Goal: Transaction & Acquisition: Purchase product/service

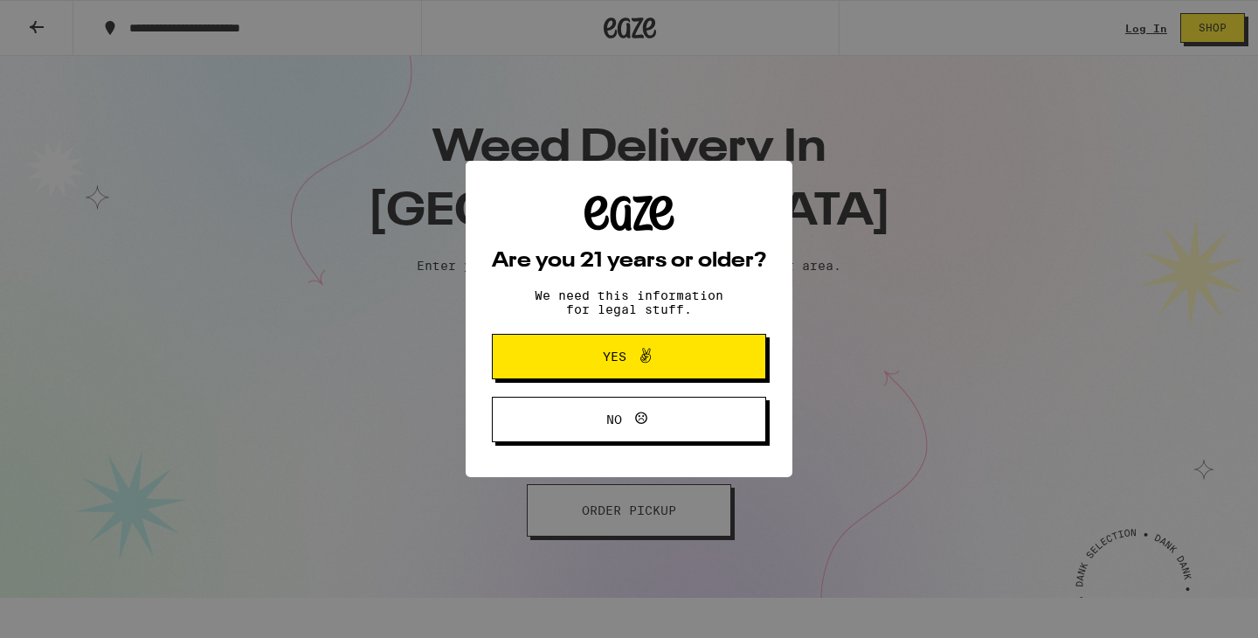
click at [617, 357] on span "Yes" at bounding box center [615, 356] width 24 height 12
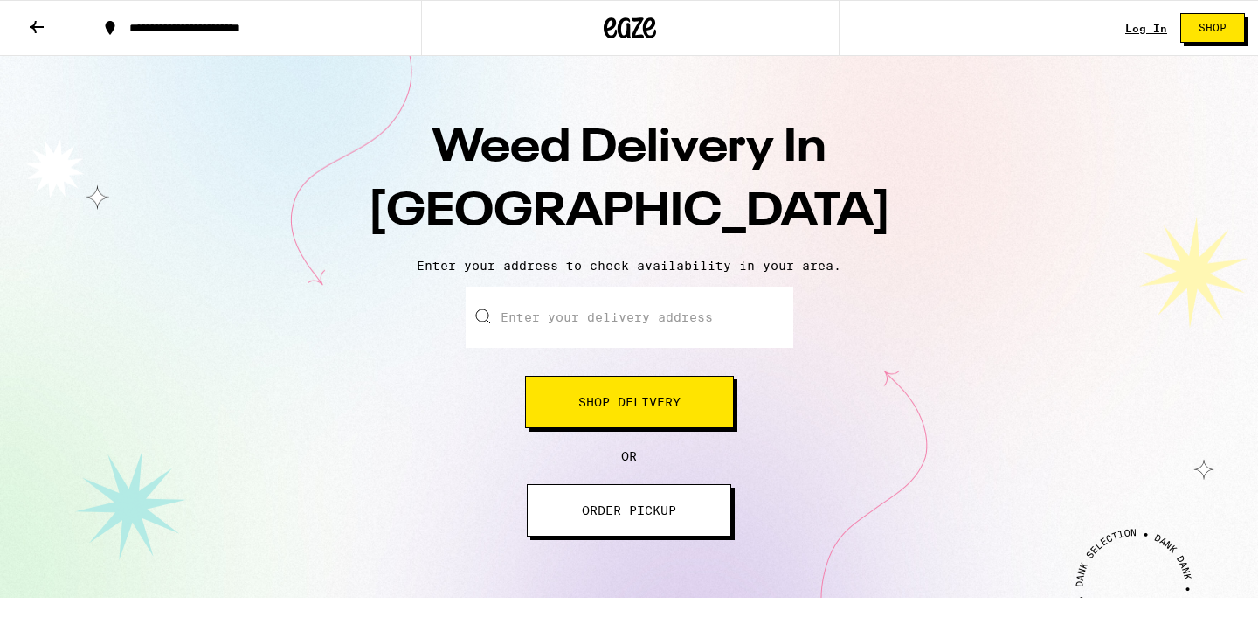
click at [1148, 31] on link "Log In" at bounding box center [1146, 28] width 42 height 11
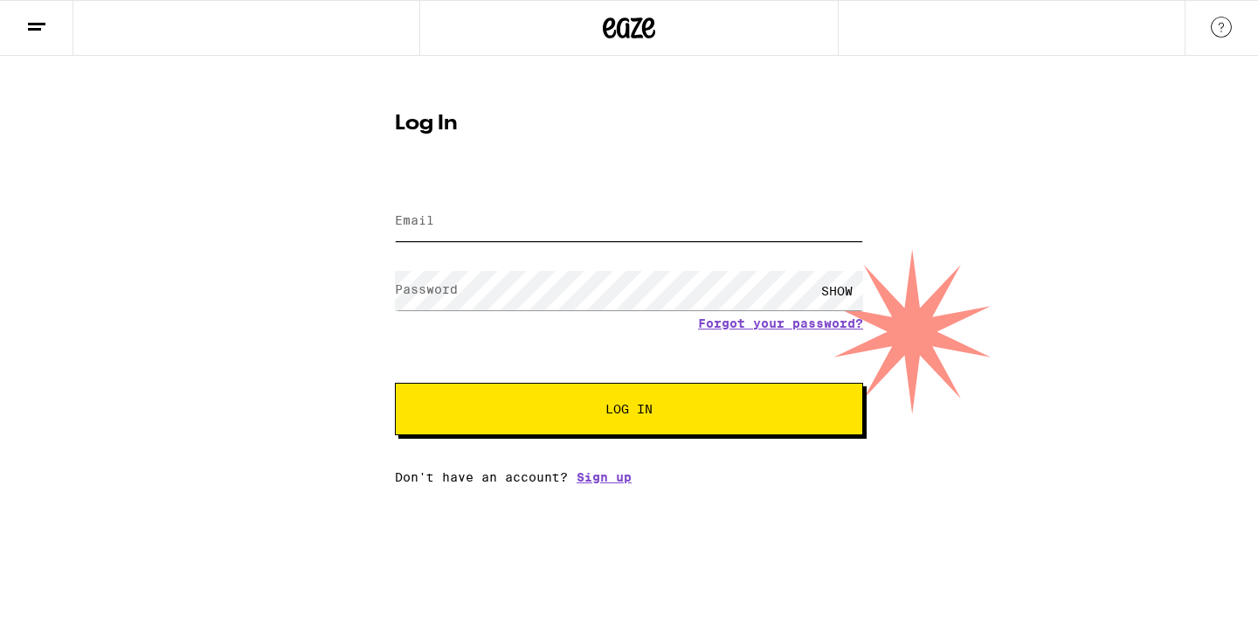
type input "yankbam@gmail.com"
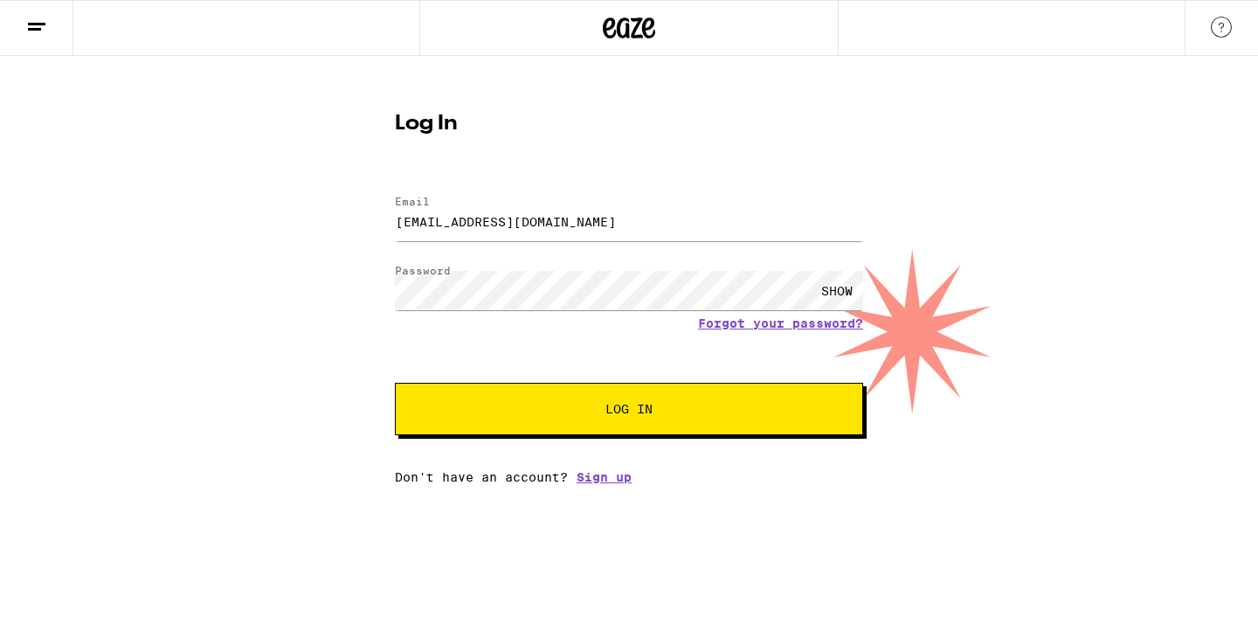
click at [585, 411] on span "Log In" at bounding box center [629, 409] width 327 height 12
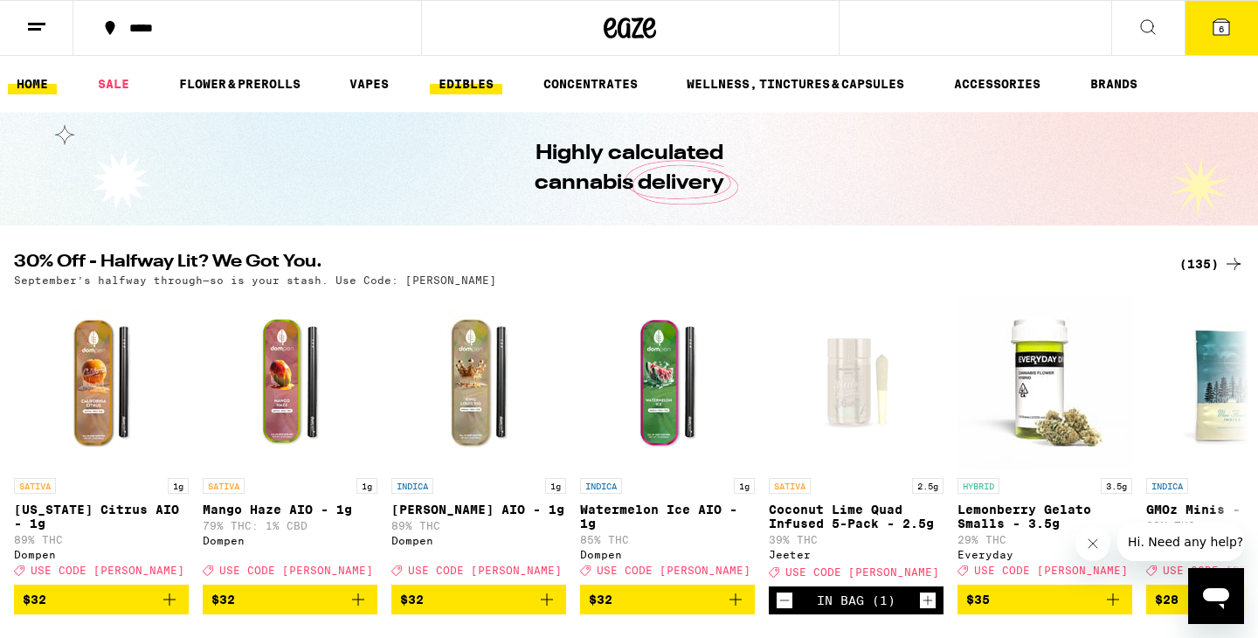
click at [471, 86] on link "EDIBLES" at bounding box center [466, 83] width 73 height 21
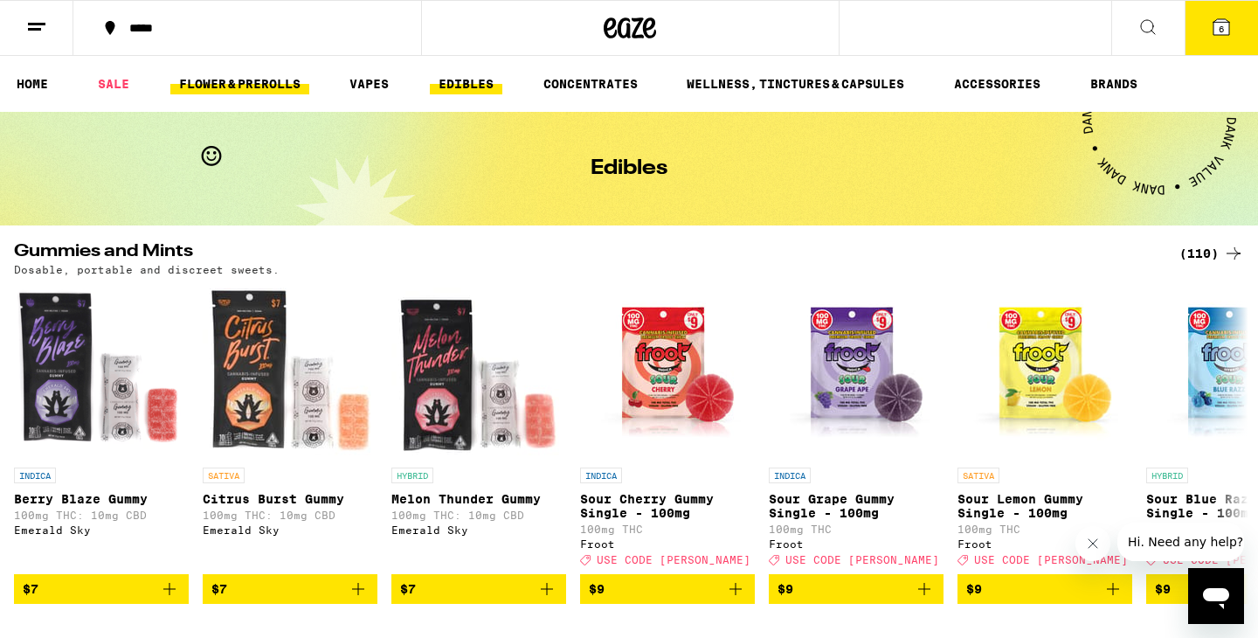
click at [227, 86] on link "FLOWER & PREROLLS" at bounding box center [239, 83] width 139 height 21
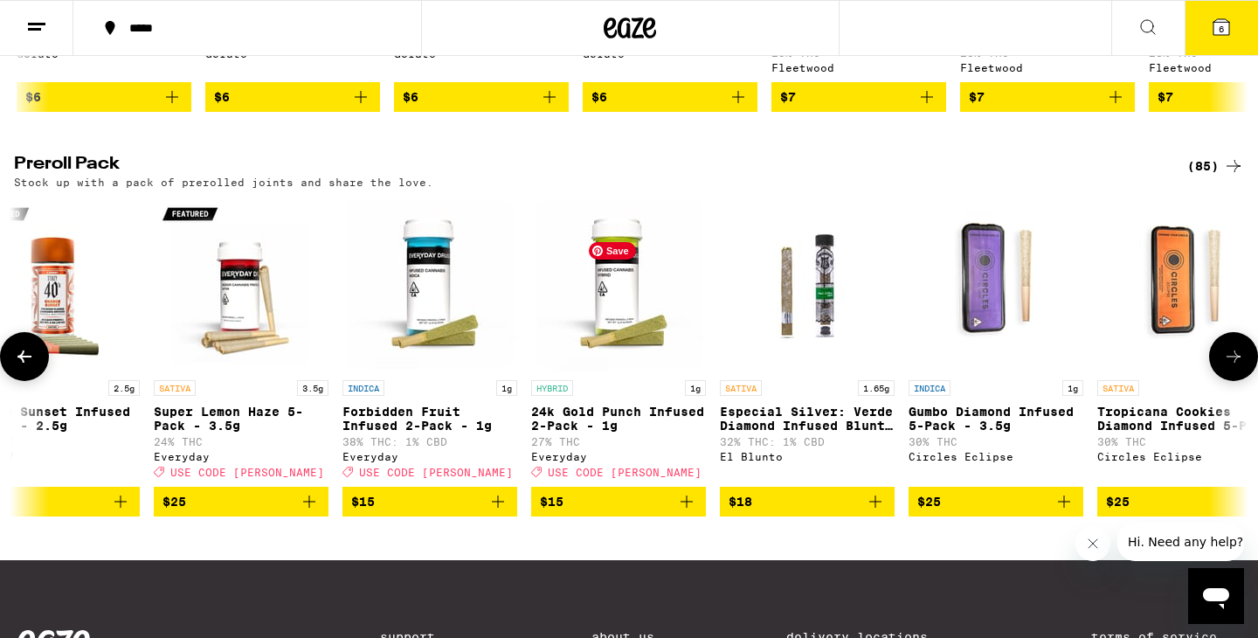
scroll to position [0, 61]
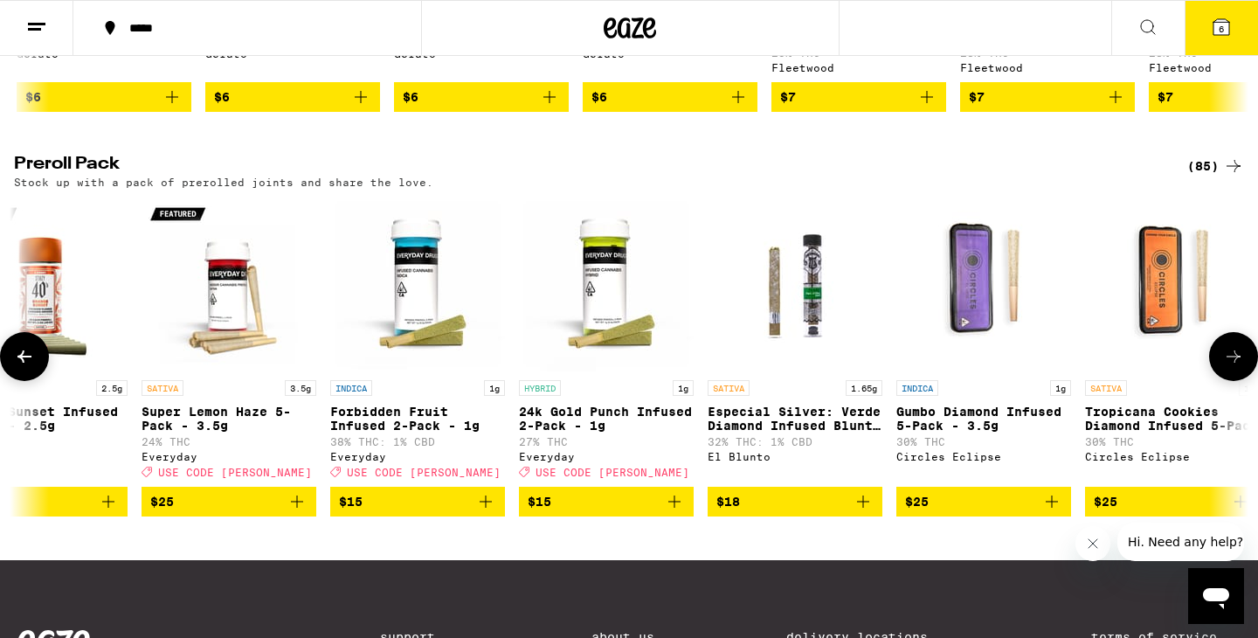
click at [292, 512] on icon "Add to bag" at bounding box center [297, 501] width 21 height 21
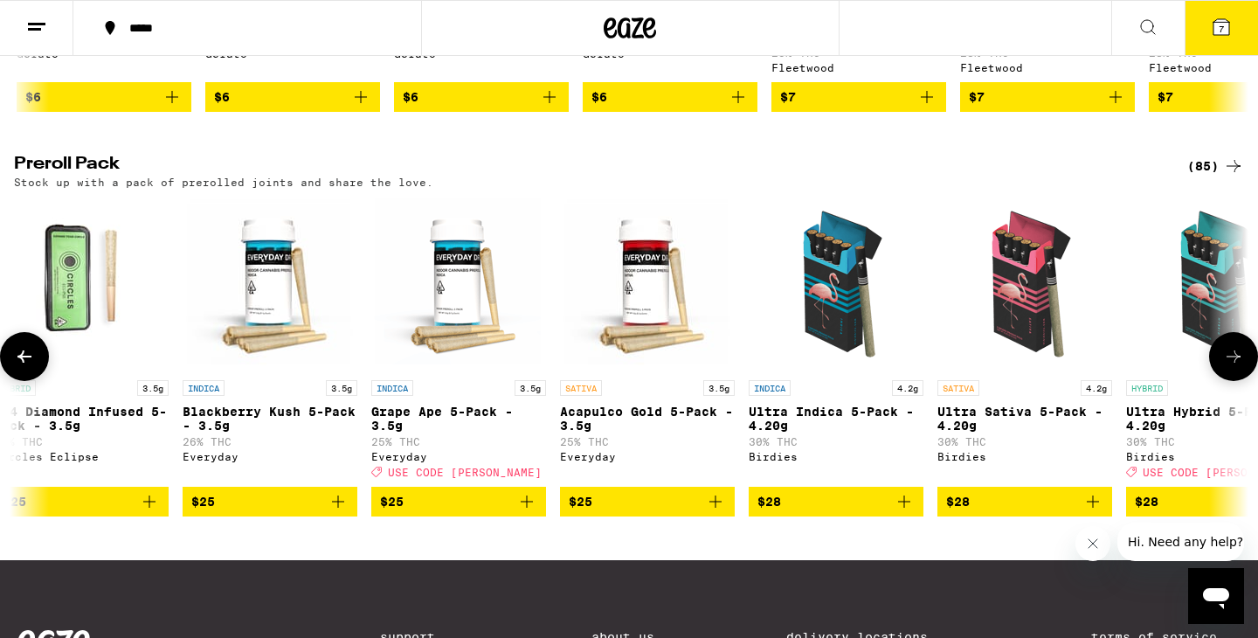
scroll to position [0, 1367]
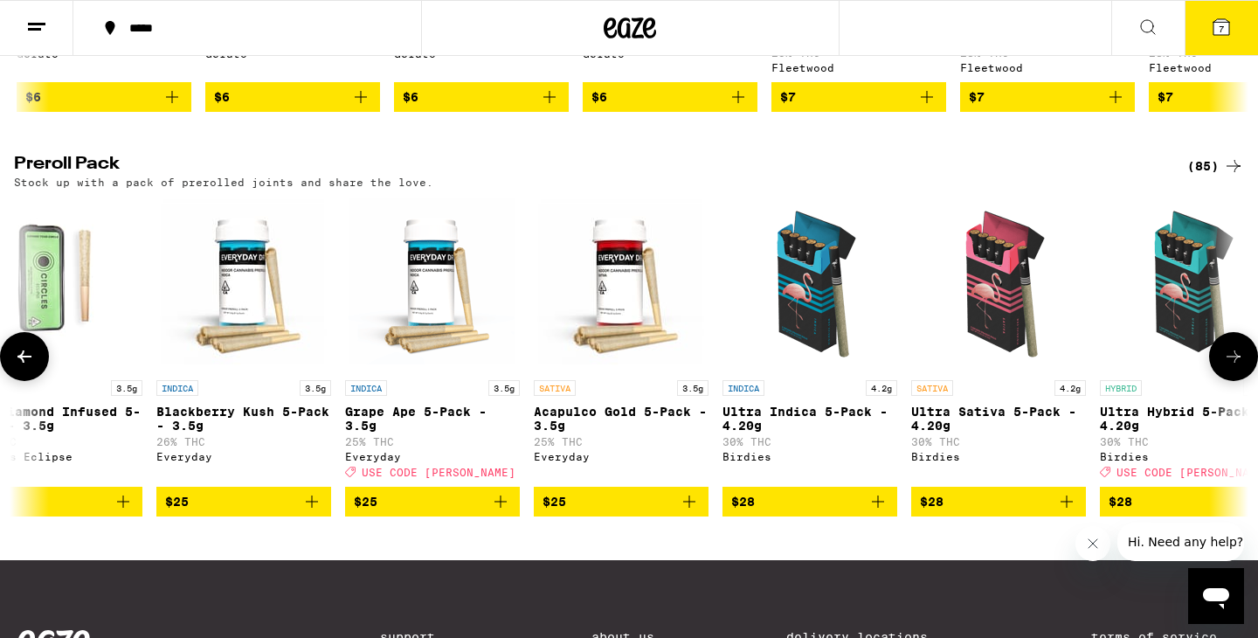
click at [694, 512] on icon "Add to bag" at bounding box center [689, 501] width 21 height 21
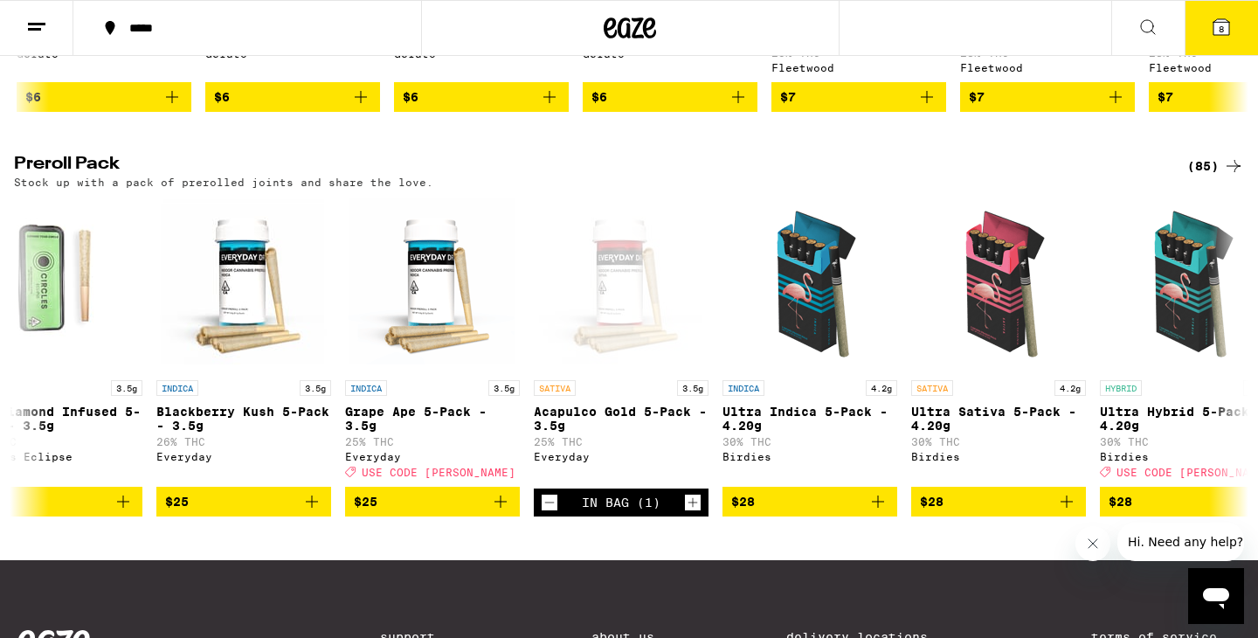
click at [1223, 28] on span "8" at bounding box center [1221, 29] width 5 height 10
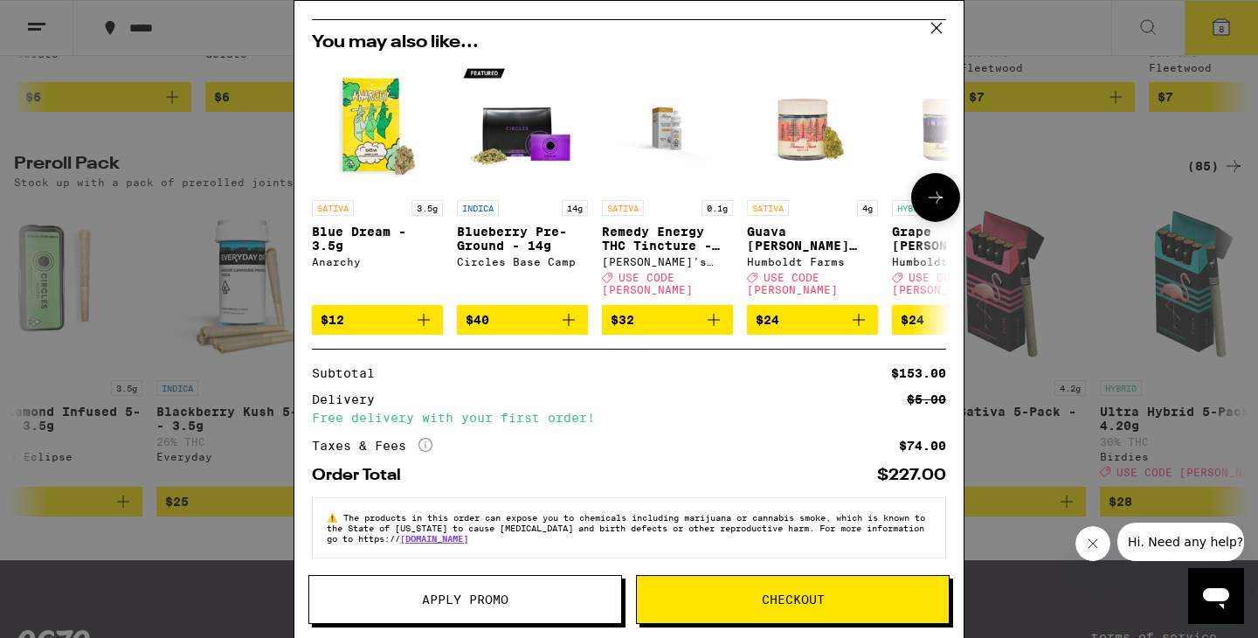
scroll to position [419, 0]
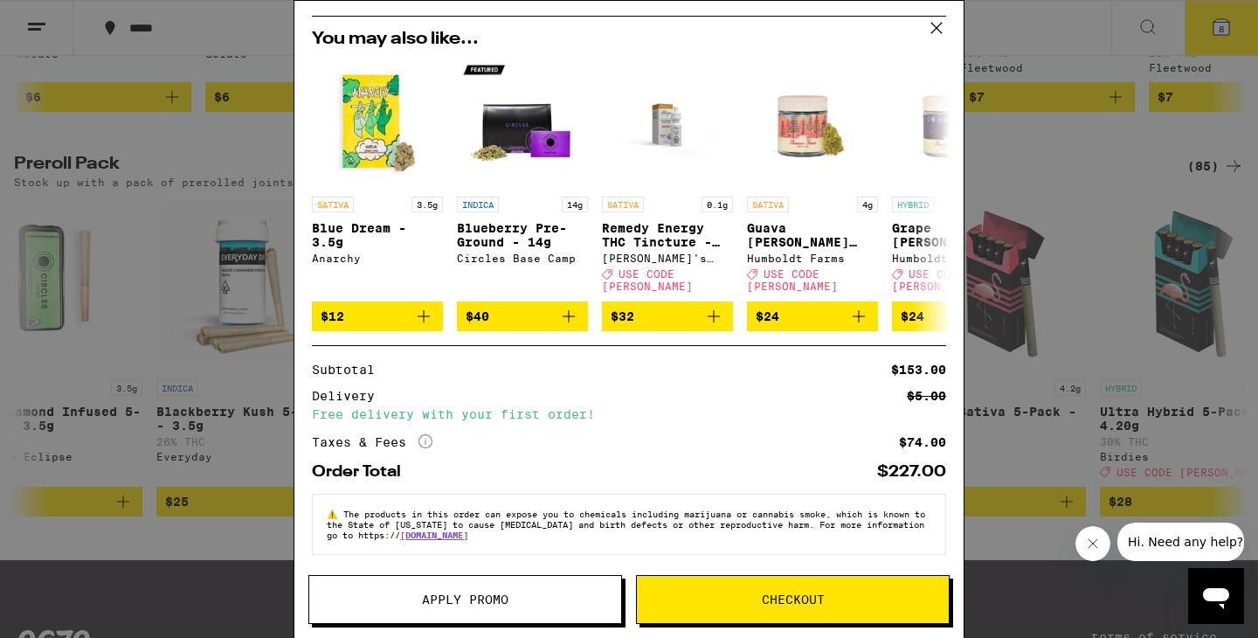
click at [438, 398] on div "Delivery $5.00 Free delivery with your first order!" at bounding box center [629, 405] width 634 height 31
click at [381, 580] on button "Apply Promo" at bounding box center [465, 599] width 314 height 49
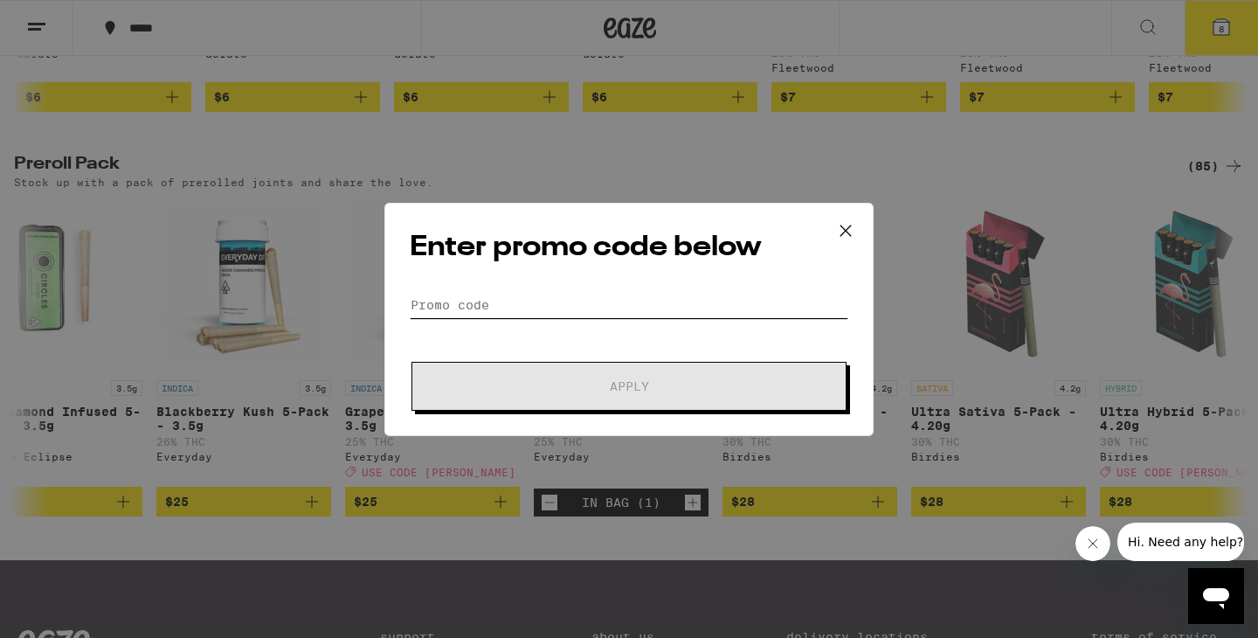
click at [505, 313] on input "Promo Code" at bounding box center [629, 305] width 439 height 26
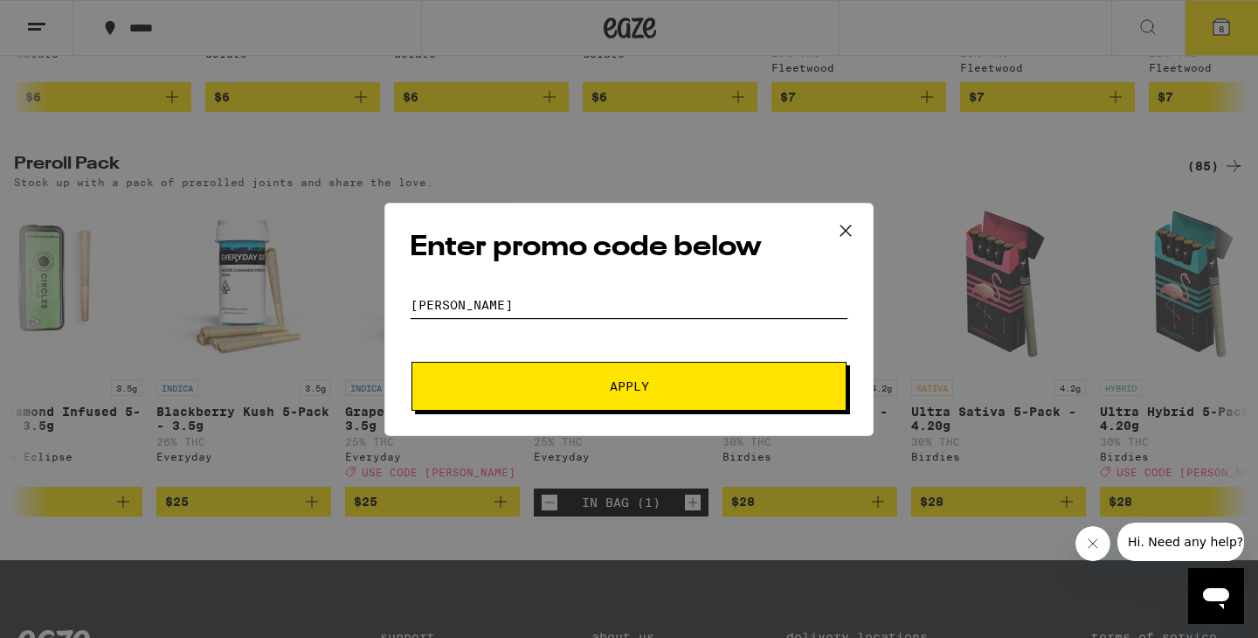
type input "LITTY"
click at [411, 362] on button "Apply" at bounding box center [628, 386] width 435 height 49
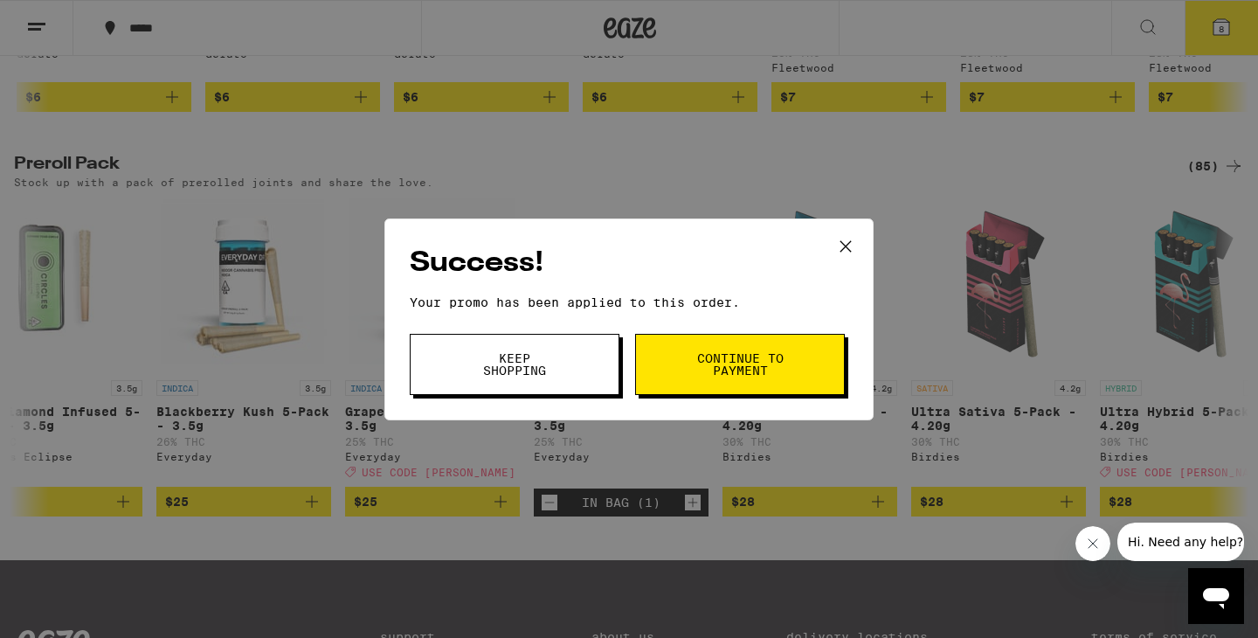
click at [695, 360] on span "Continue to payment" at bounding box center [739, 364] width 89 height 24
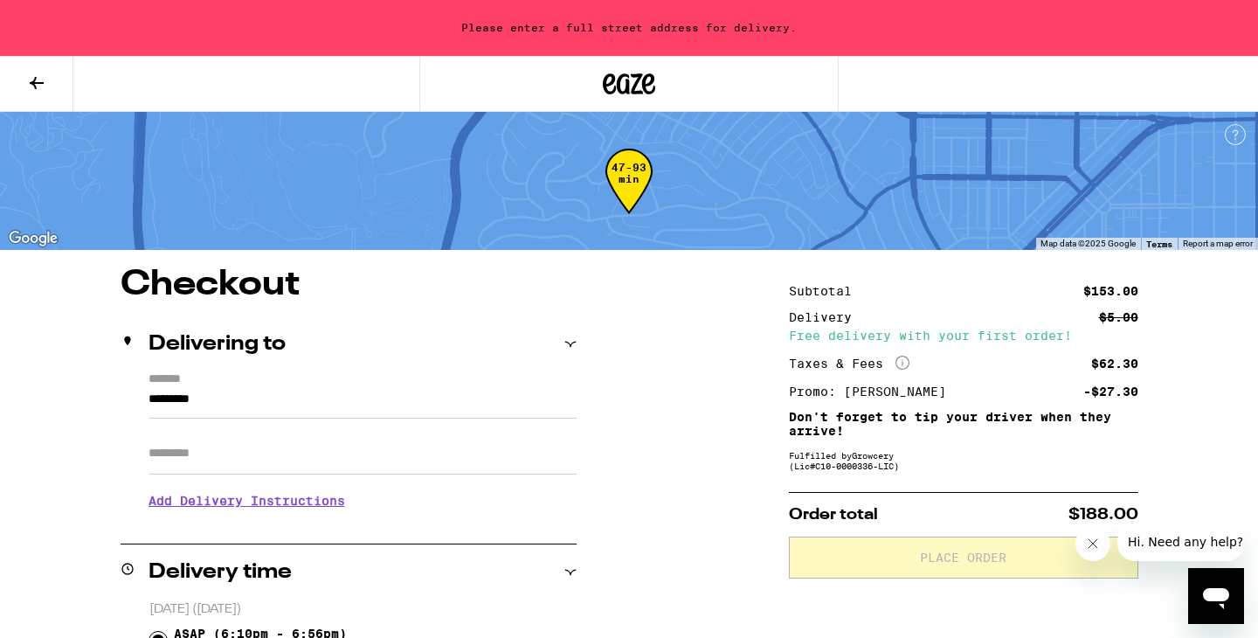
click at [635, 90] on icon at bounding box center [629, 83] width 52 height 31
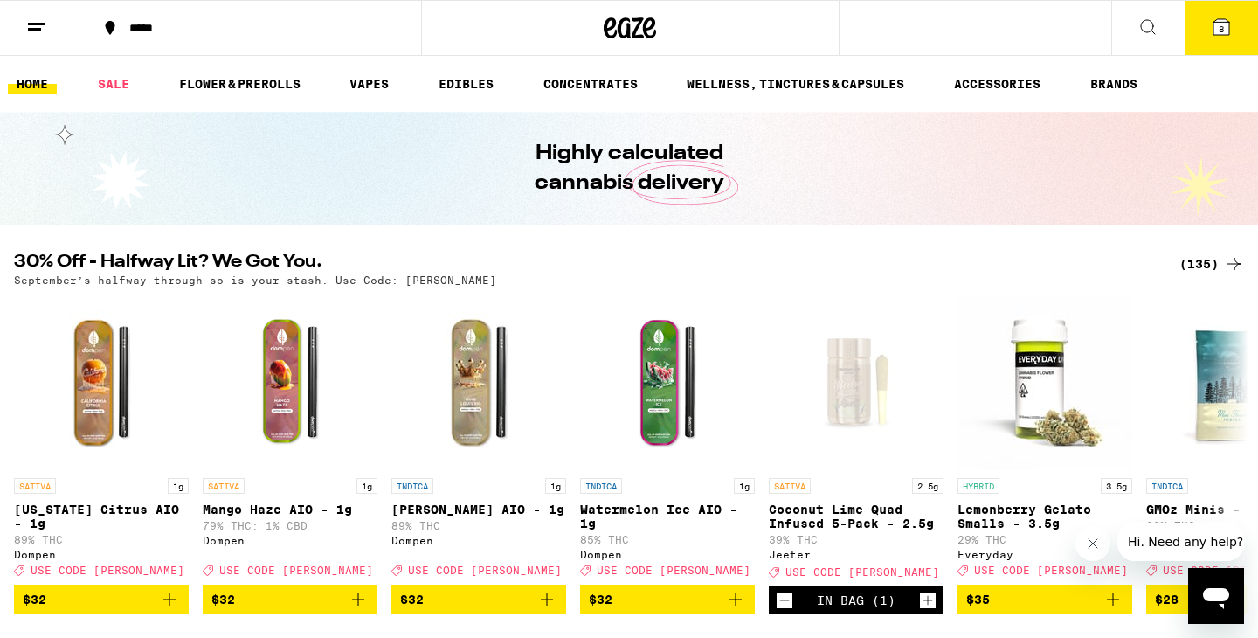
click at [1145, 24] on icon at bounding box center [1147, 27] width 21 height 21
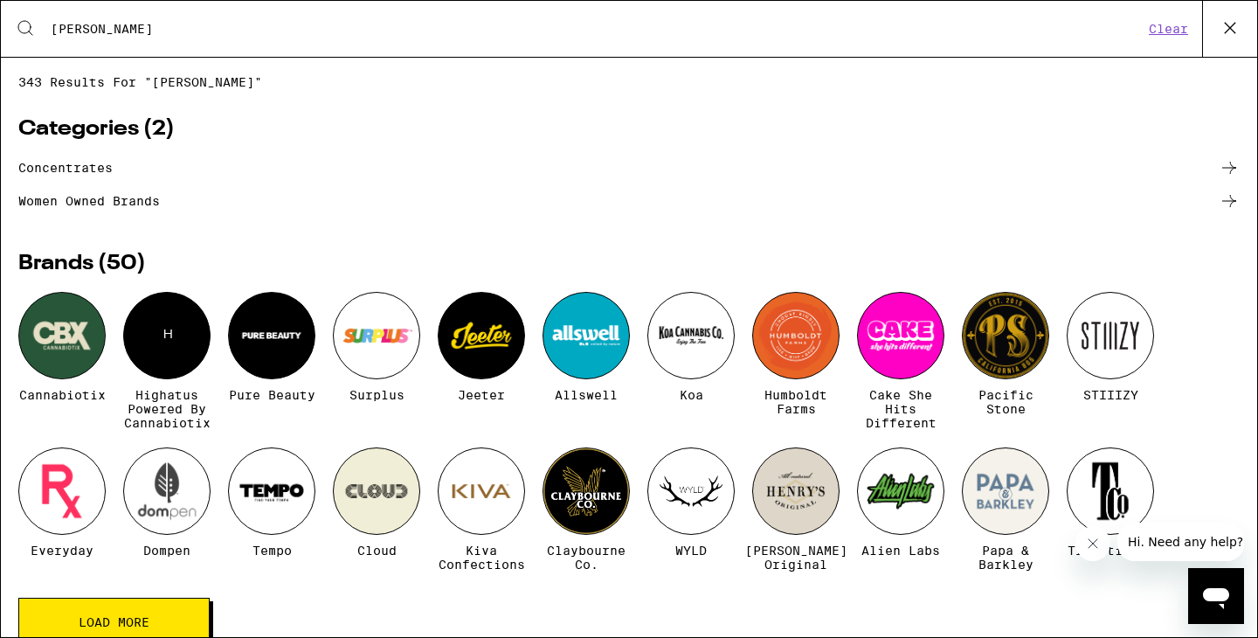
type input "cann"
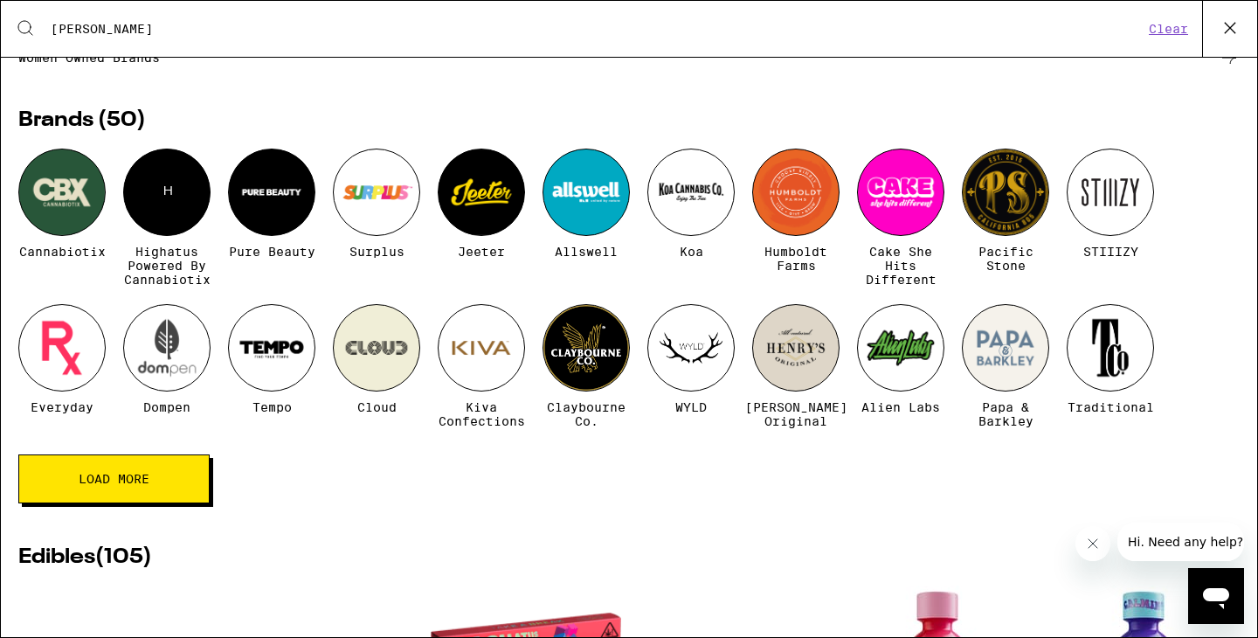
scroll to position [145, 0]
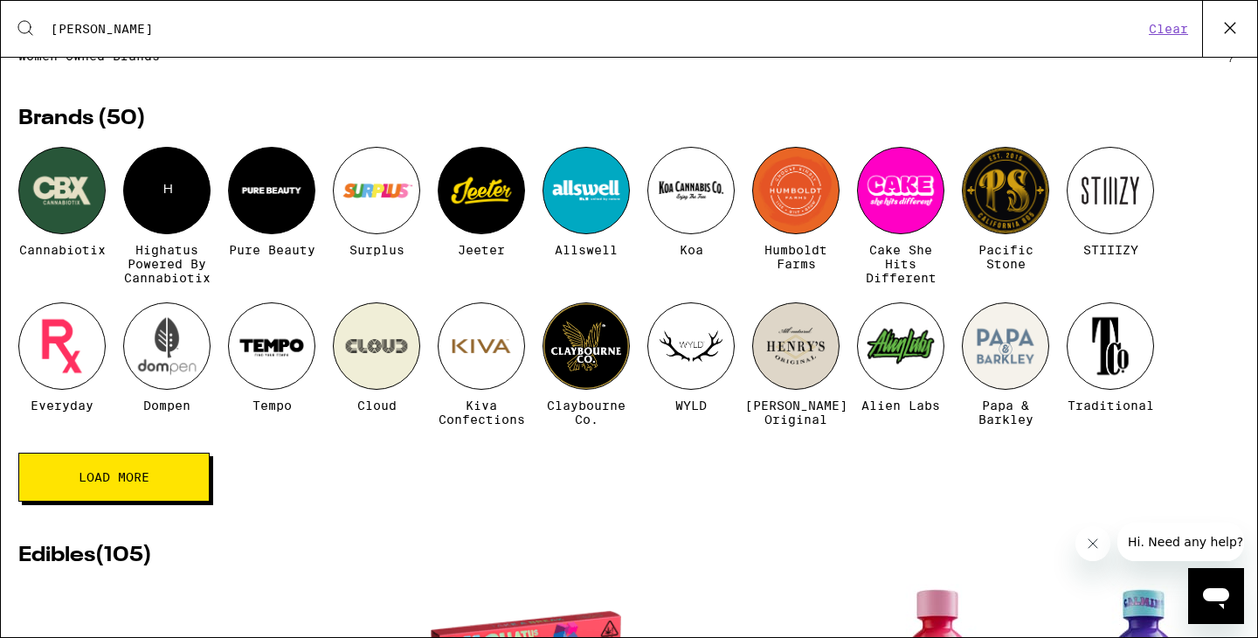
click at [137, 483] on span "Load More" at bounding box center [114, 477] width 71 height 12
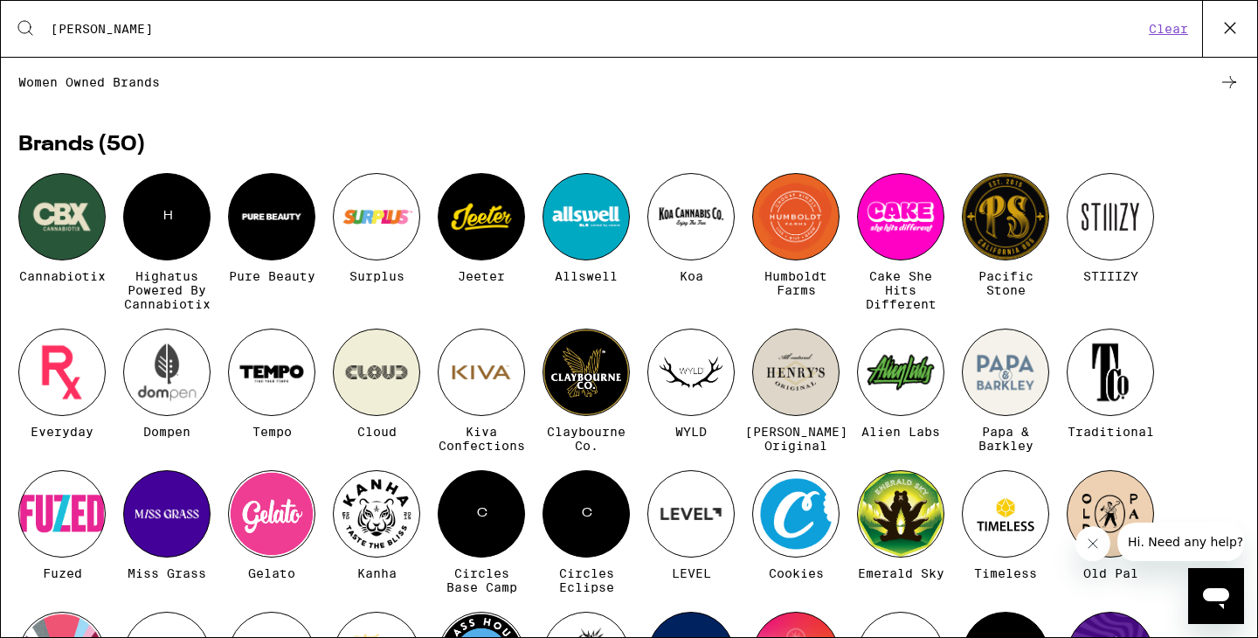
scroll to position [115, 0]
